Goal: Task Accomplishment & Management: Complete application form

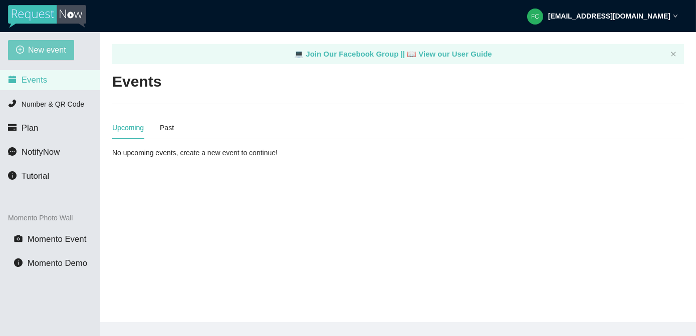
click at [36, 50] on span "New event" at bounding box center [47, 50] width 38 height 13
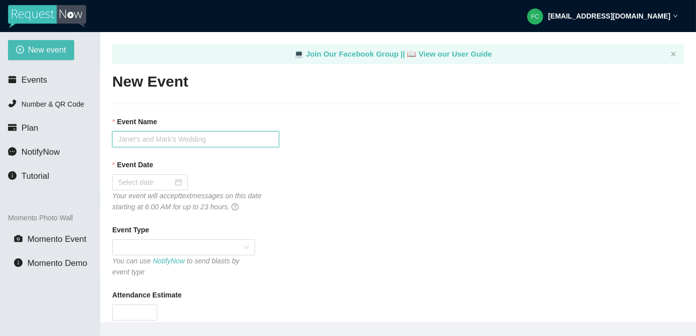
click at [157, 141] on input "Event Name" at bounding box center [195, 139] width 167 height 16
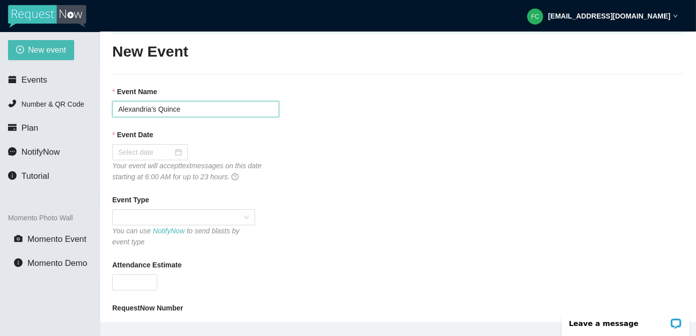
scroll to position [91, 0]
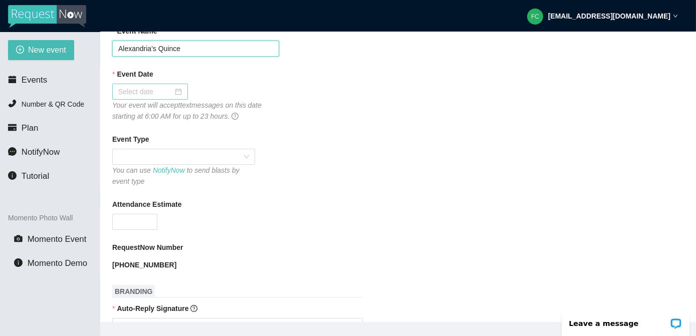
type input "Alexandria's Quince"
click at [176, 92] on div at bounding box center [150, 91] width 64 height 11
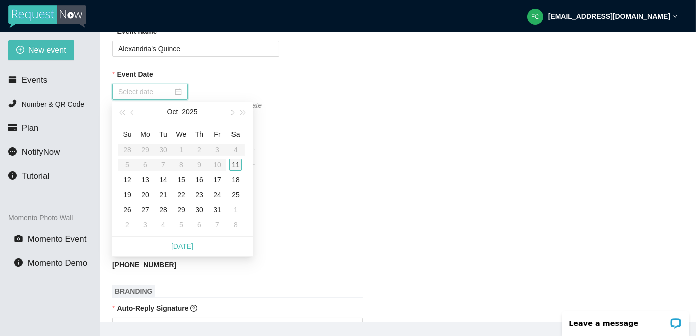
type input "[DATE]"
click at [233, 163] on div "11" at bounding box center [236, 165] width 12 height 12
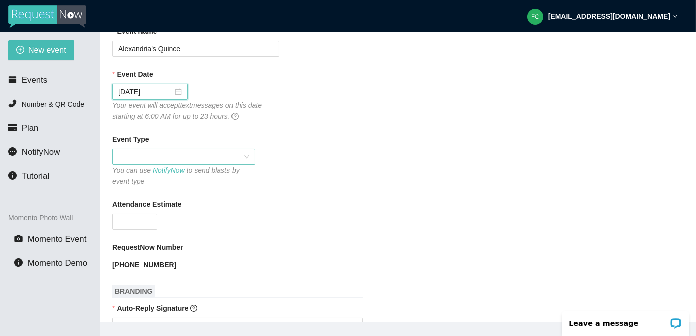
click at [153, 151] on span at bounding box center [183, 156] width 131 height 15
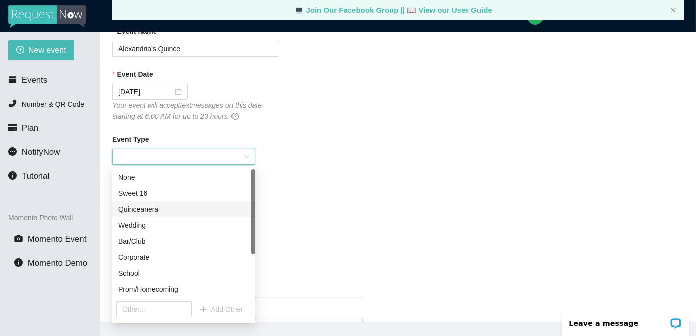
click at [167, 214] on div "Quinceanera" at bounding box center [183, 209] width 131 height 11
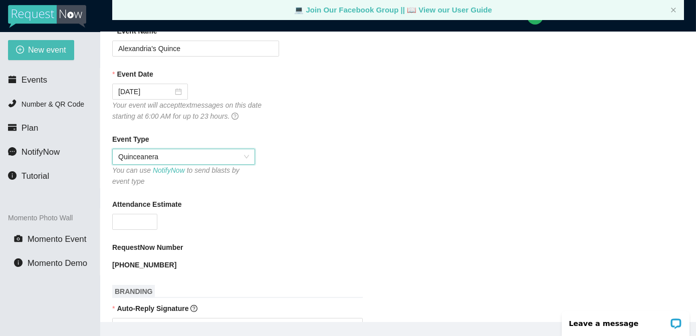
click at [173, 158] on span "Quinceanera" at bounding box center [183, 156] width 131 height 15
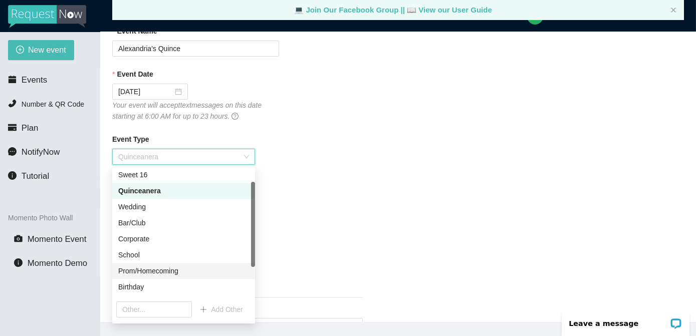
scroll to position [0, 0]
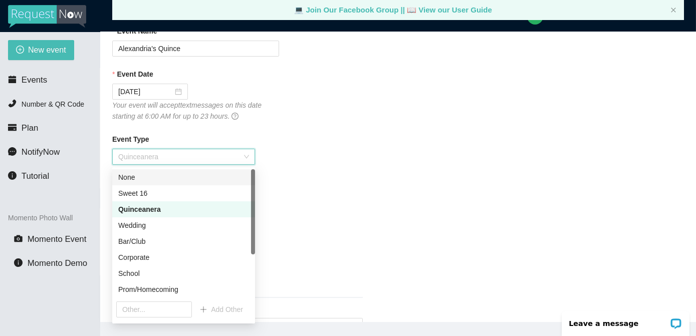
click at [153, 180] on div "None" at bounding box center [183, 177] width 131 height 11
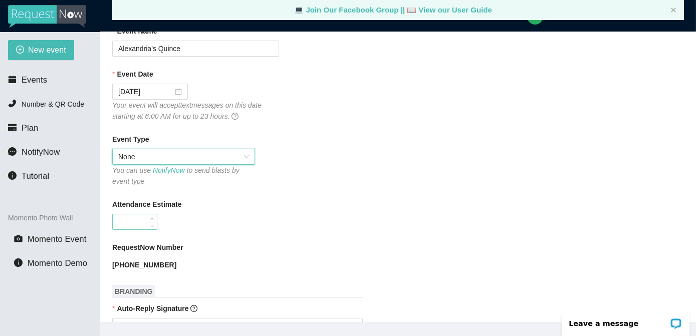
click at [141, 222] on input "Attendance Estimate" at bounding box center [135, 221] width 44 height 15
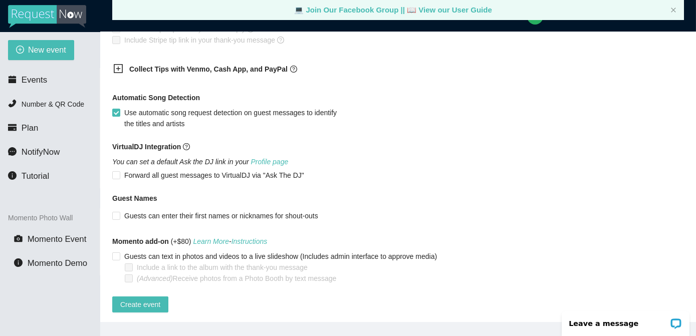
scroll to position [612, 0]
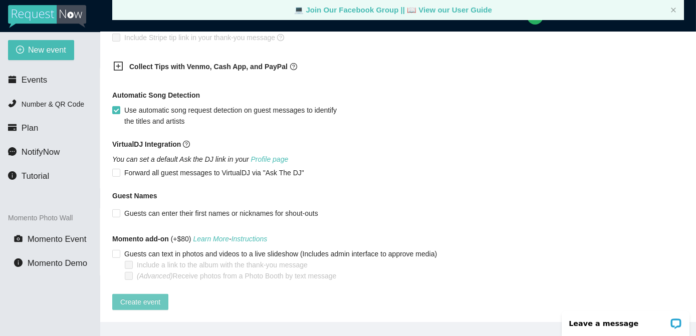
type input "100"
click at [137, 299] on span "Create event" at bounding box center [140, 302] width 40 height 11
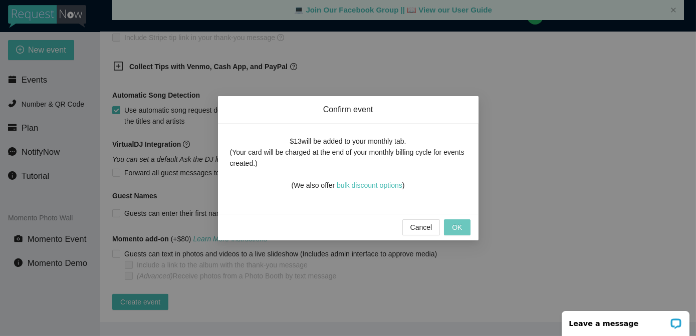
click at [457, 227] on span "OK" at bounding box center [457, 227] width 10 height 11
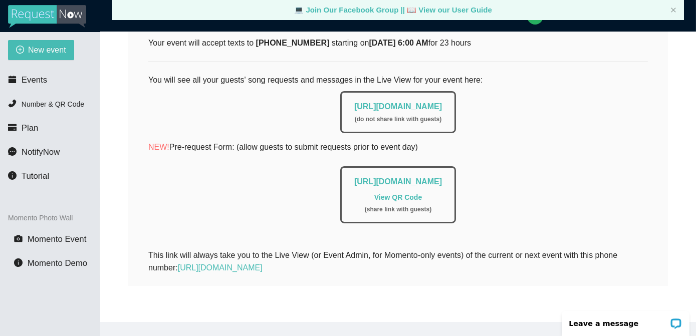
scroll to position [0, 0]
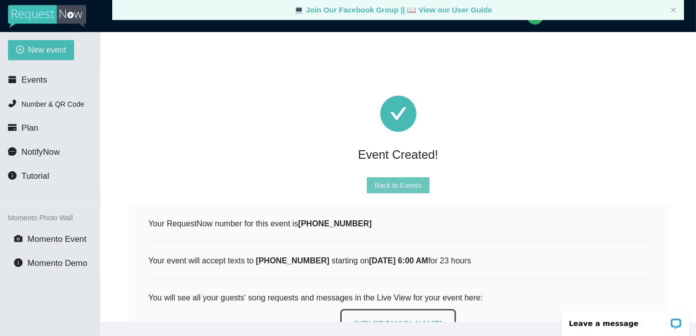
click at [393, 183] on span "Back to Events" at bounding box center [398, 185] width 47 height 11
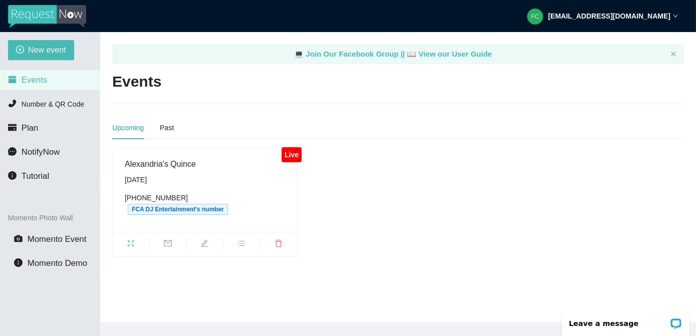
click at [133, 240] on icon "fullscreen" at bounding box center [131, 244] width 8 height 8
